Goal: Task Accomplishment & Management: Use online tool/utility

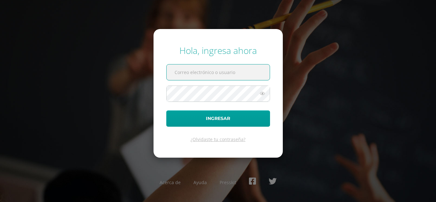
click at [216, 67] on input "text" at bounding box center [218, 73] width 103 height 16
type input "[EMAIL_ADDRESS][PERSON_NAME][DOMAIN_NAME]"
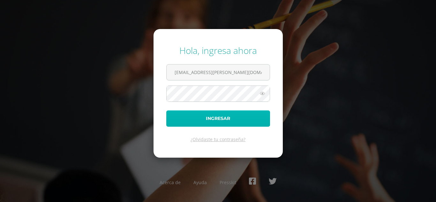
click at [254, 114] on button "Ingresar" at bounding box center [218, 118] width 104 height 16
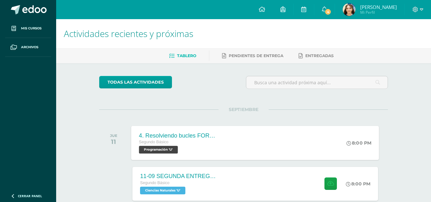
click at [252, 127] on div "4. Resolviendo bucles FOR - L24 Segundo Básico Programación 'U' 8:00 PM 4. Reso…" at bounding box center [256, 143] width 248 height 34
